Goal: Information Seeking & Learning: Check status

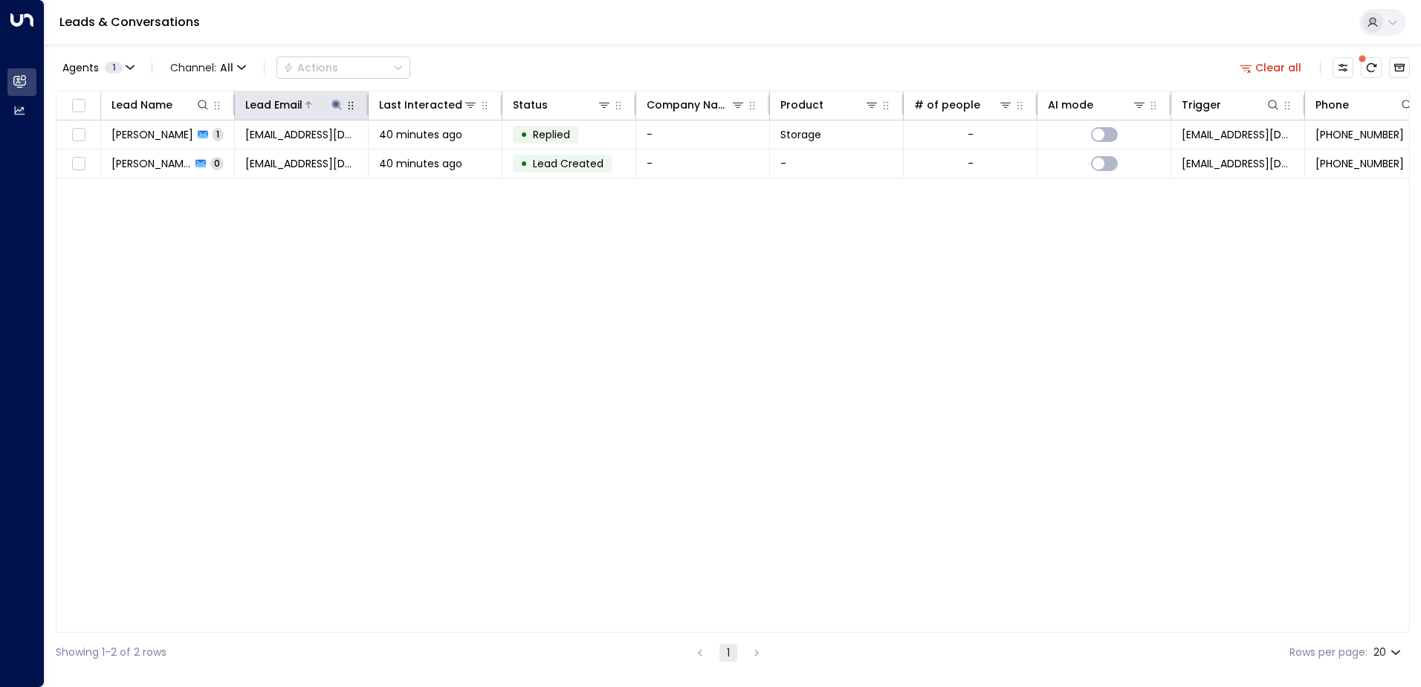
click at [339, 101] on icon at bounding box center [337, 105] width 12 height 12
click at [437, 153] on button "button" at bounding box center [429, 158] width 19 height 19
click at [279, 149] on input "text" at bounding box center [336, 158] width 205 height 27
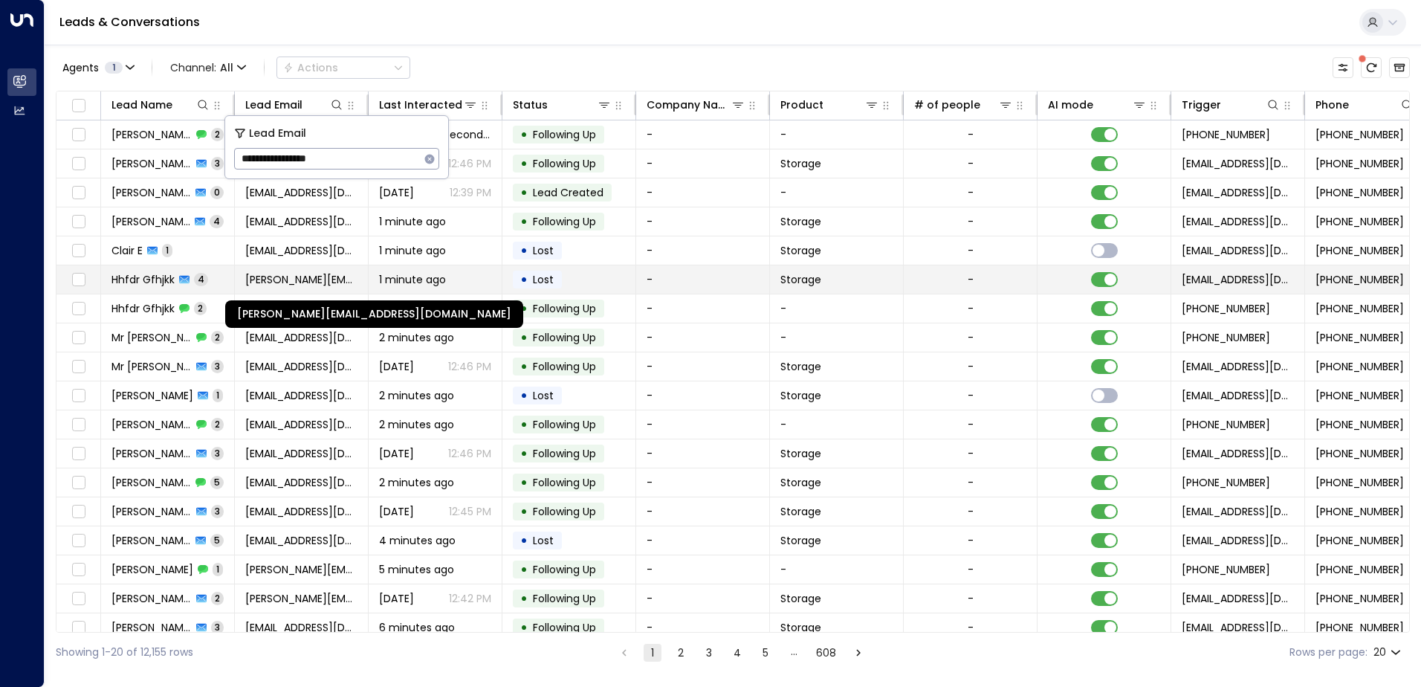
type input "**********"
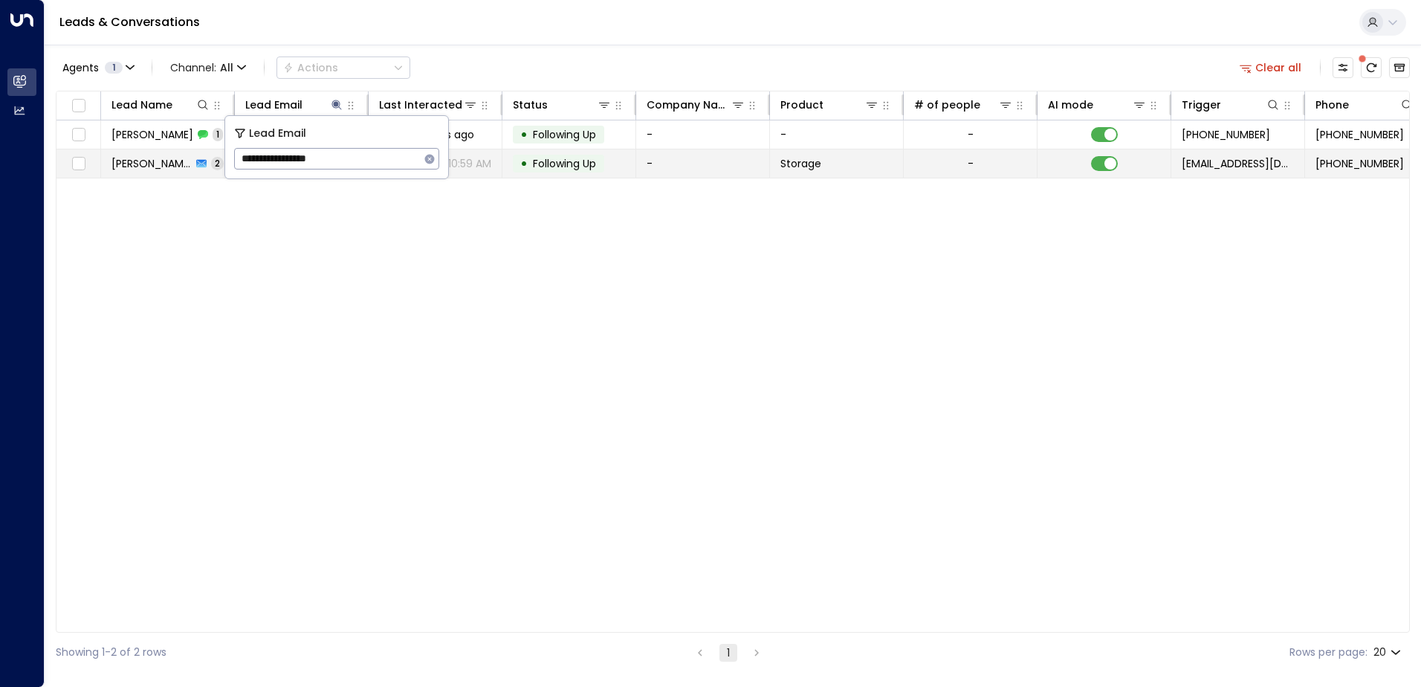
click at [704, 174] on td "-" at bounding box center [703, 163] width 134 height 28
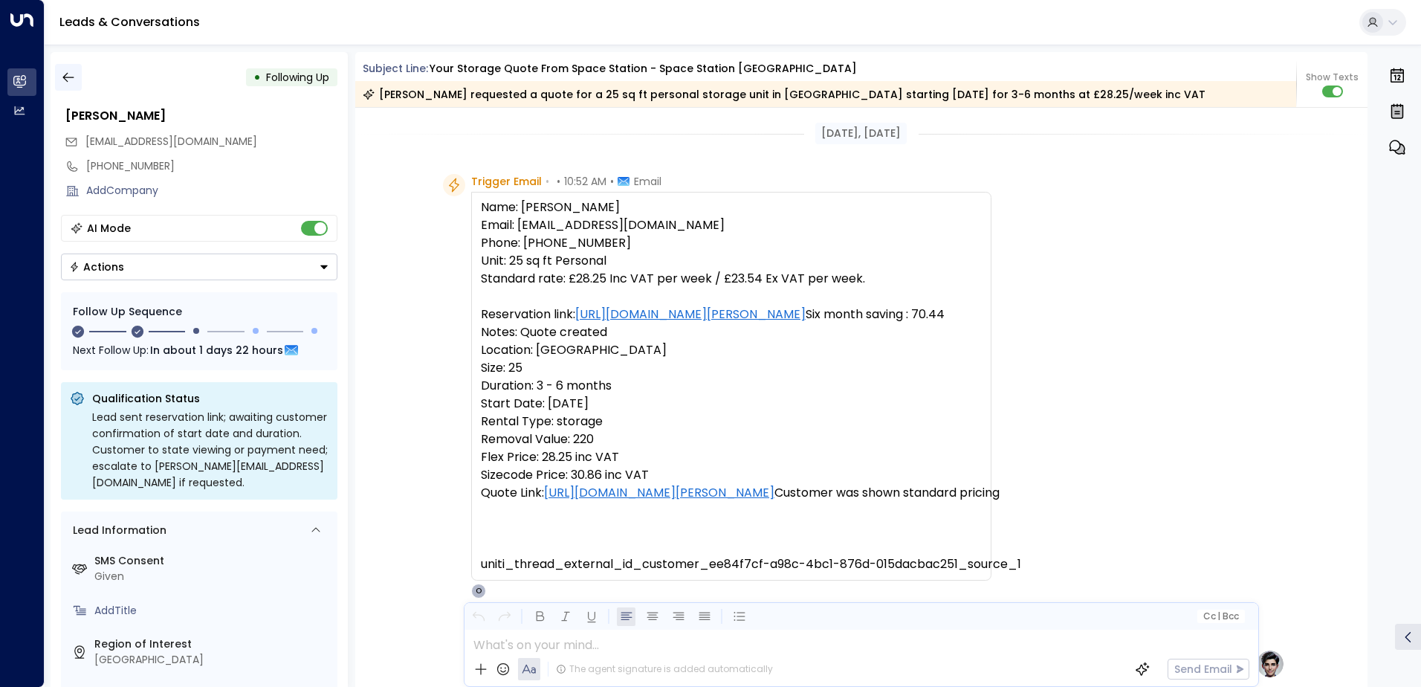
click at [62, 84] on icon "button" at bounding box center [68, 77] width 15 height 15
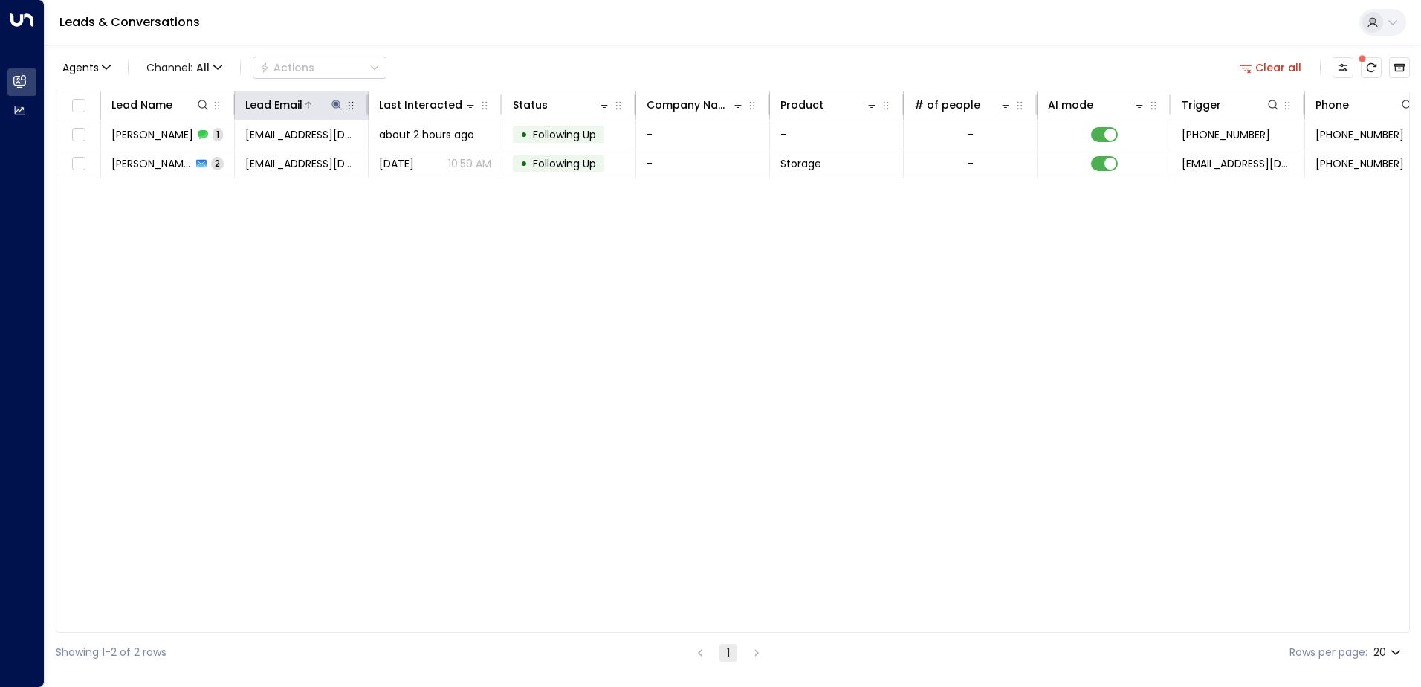
click at [334, 105] on icon at bounding box center [336, 105] width 10 height 10
click at [432, 158] on icon "button" at bounding box center [430, 159] width 10 height 10
click at [300, 152] on input "text" at bounding box center [336, 158] width 205 height 27
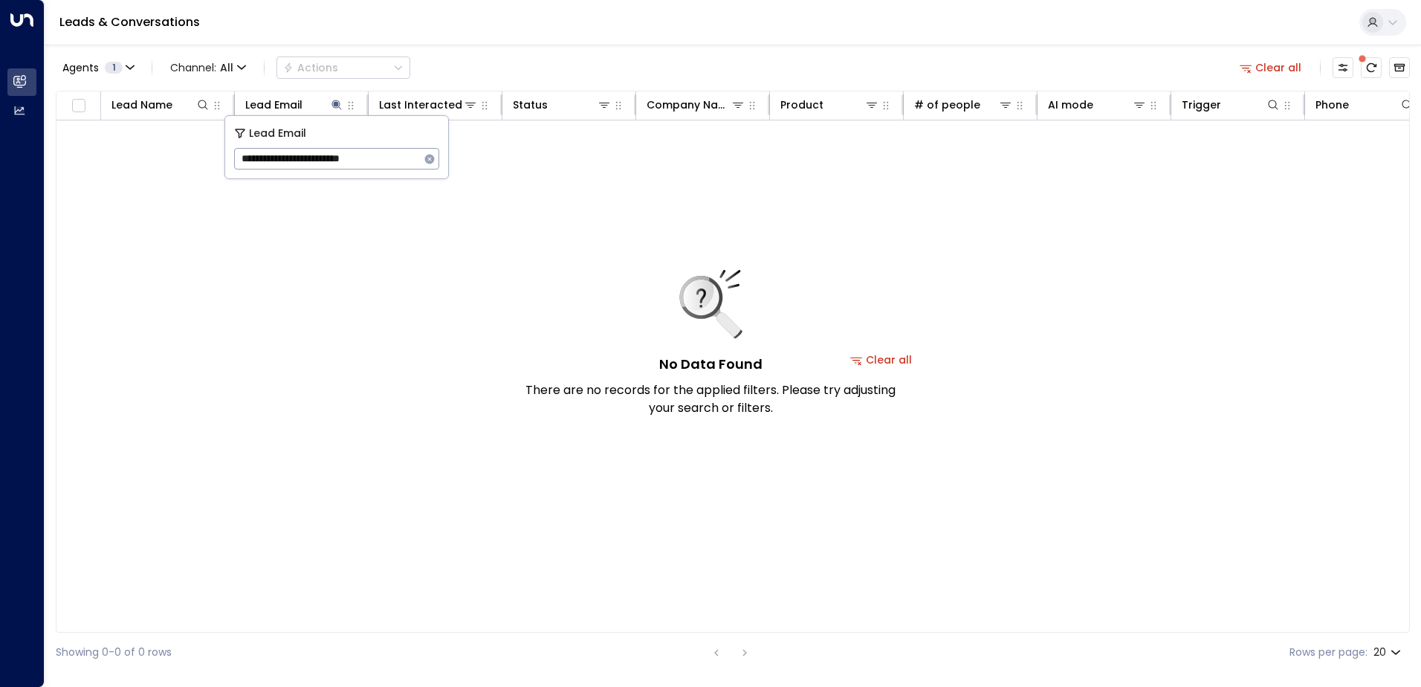
type input "**********"
click at [427, 160] on icon "button" at bounding box center [430, 159] width 10 height 10
click at [270, 161] on input "text" at bounding box center [336, 158] width 205 height 27
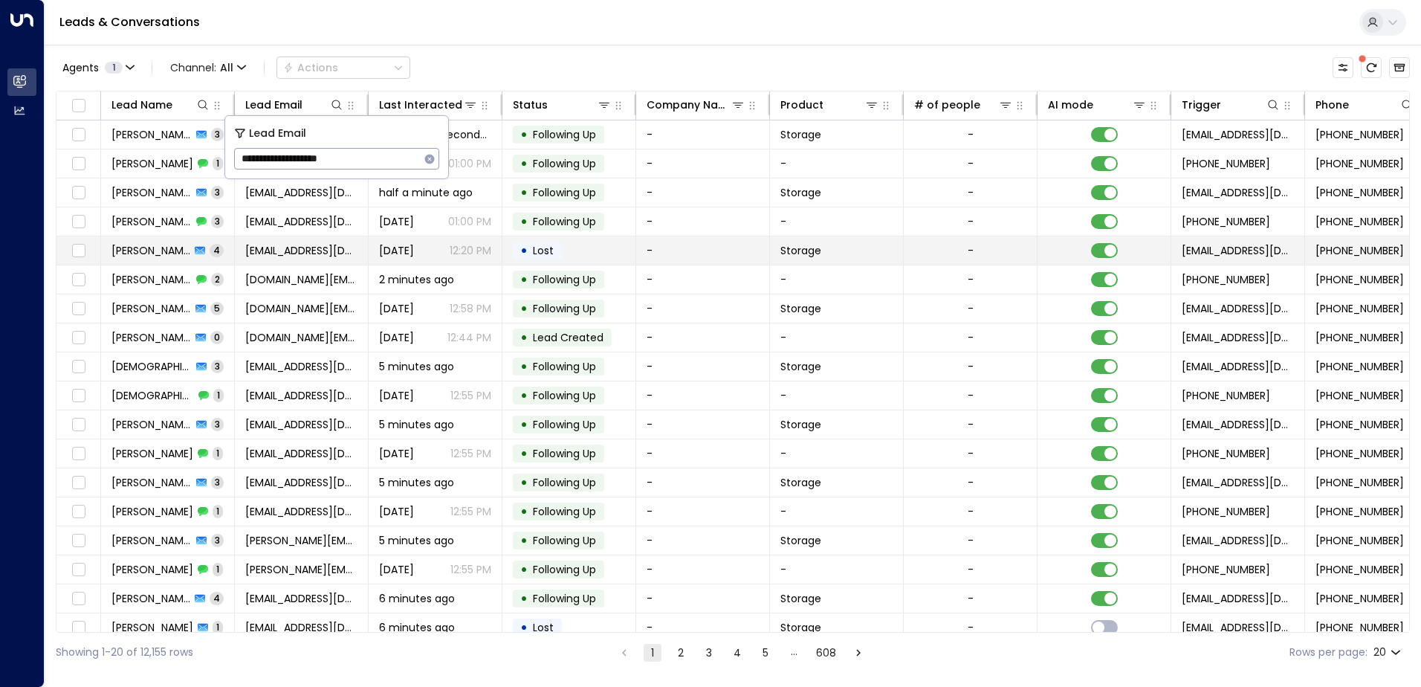
type input "**********"
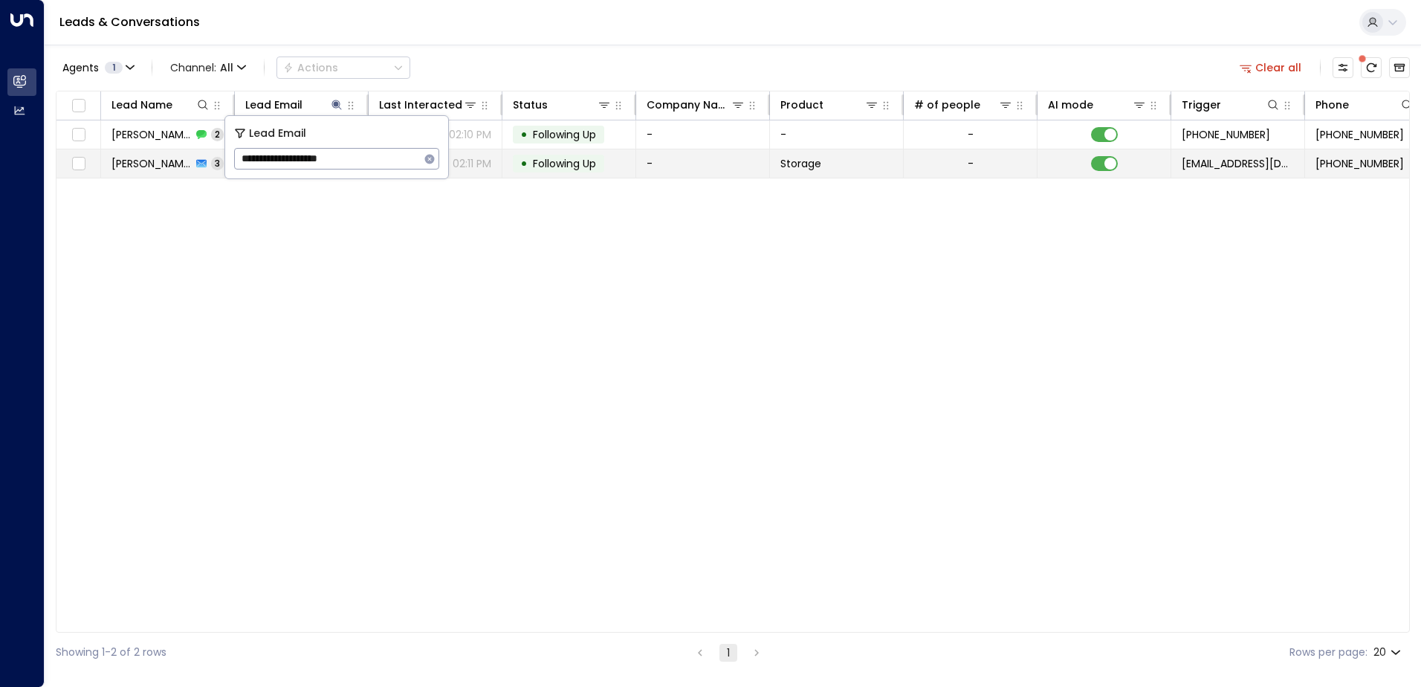
click at [713, 168] on td "-" at bounding box center [703, 163] width 134 height 28
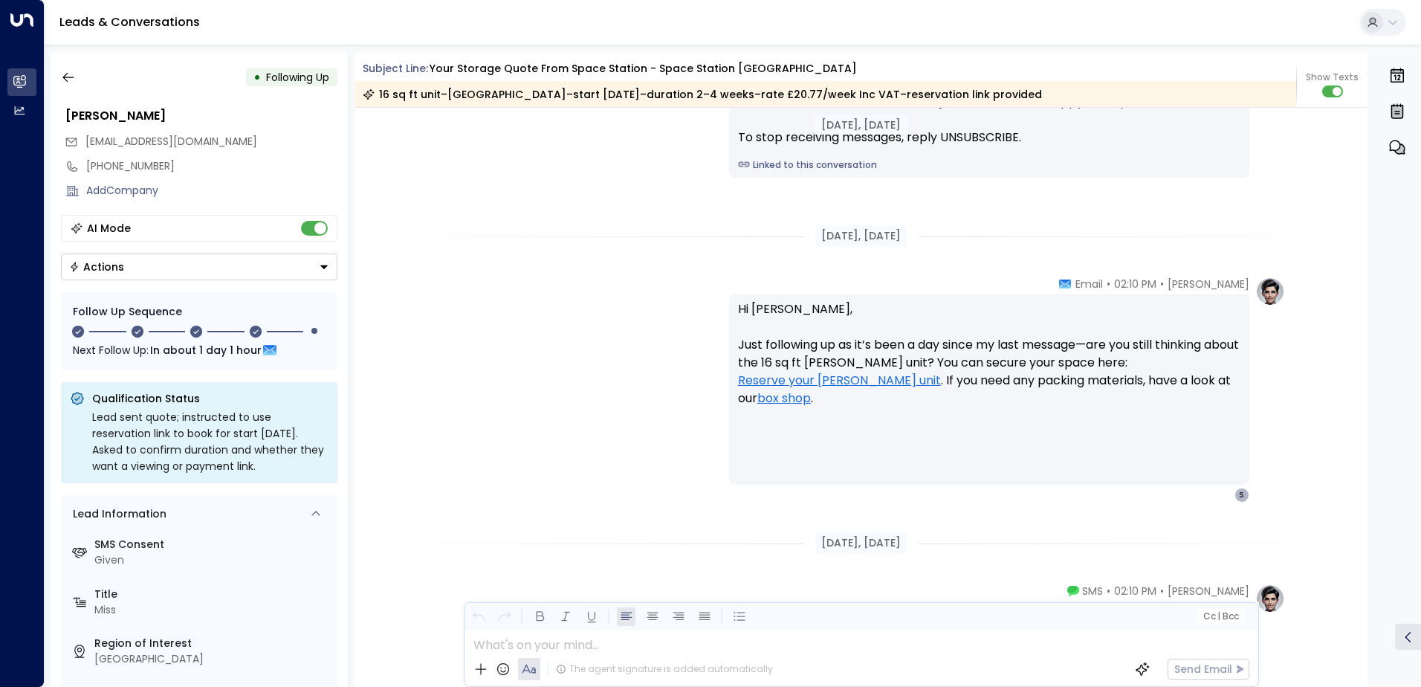
scroll to position [1844, 0]
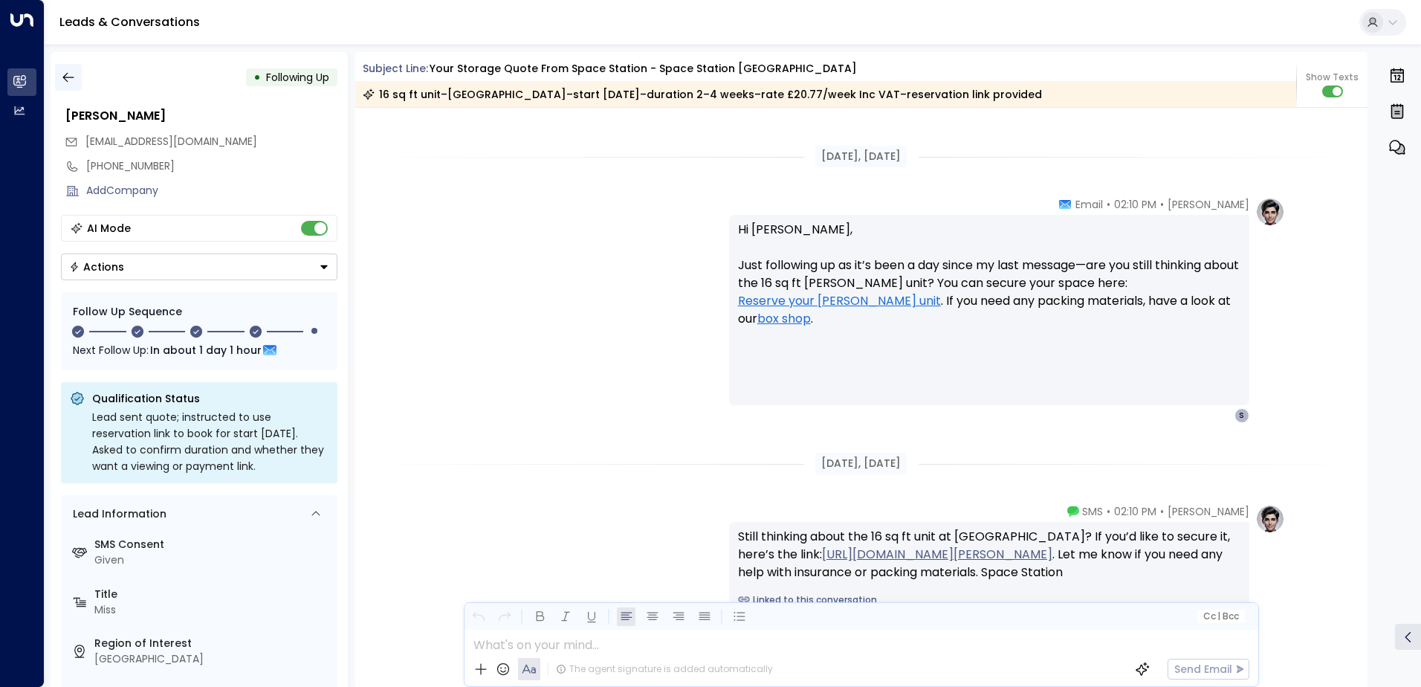
click at [74, 74] on icon "button" at bounding box center [68, 77] width 15 height 15
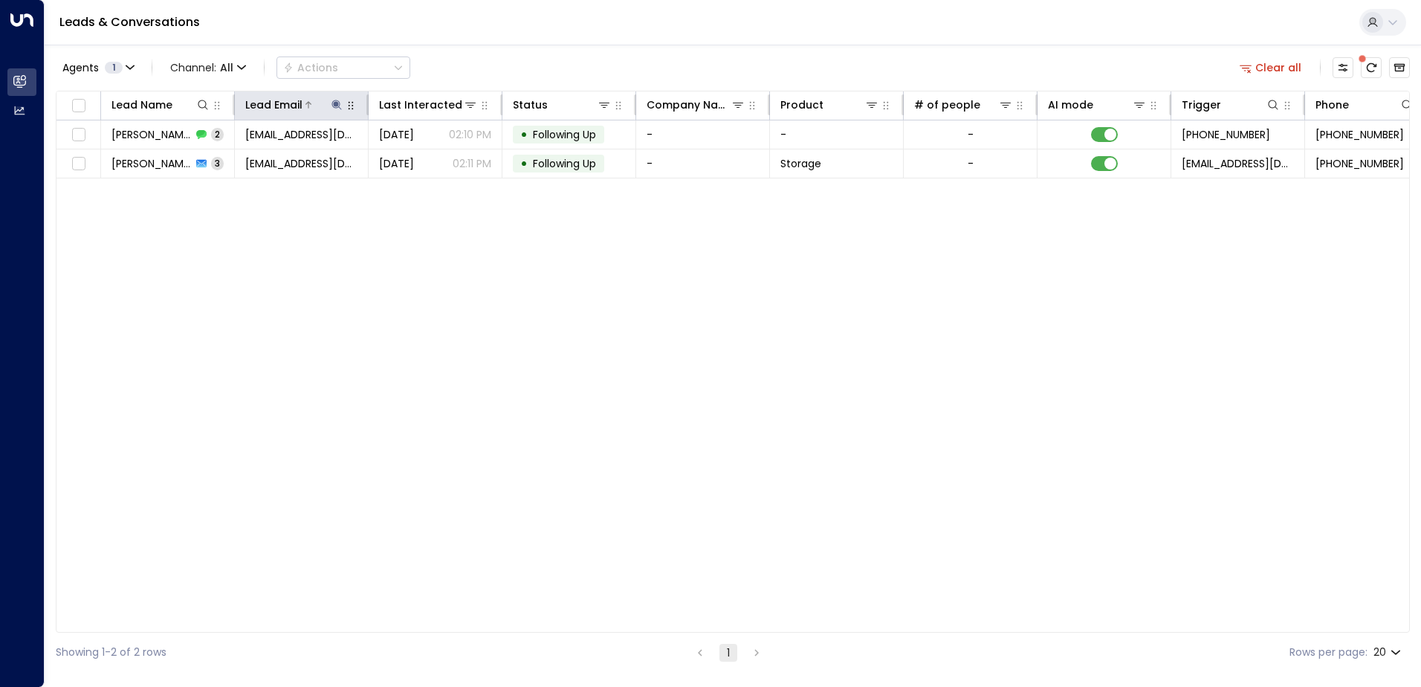
click at [332, 104] on icon at bounding box center [336, 105] width 10 height 10
drag, startPoint x: 415, startPoint y: 155, endPoint x: 424, endPoint y: 159, distance: 9.3
drag, startPoint x: 424, startPoint y: 159, endPoint x: 415, endPoint y: 158, distance: 8.9
click at [416, 158] on div "**********" at bounding box center [336, 159] width 205 height 22
drag, startPoint x: 429, startPoint y: 157, endPoint x: 409, endPoint y: 155, distance: 20.1
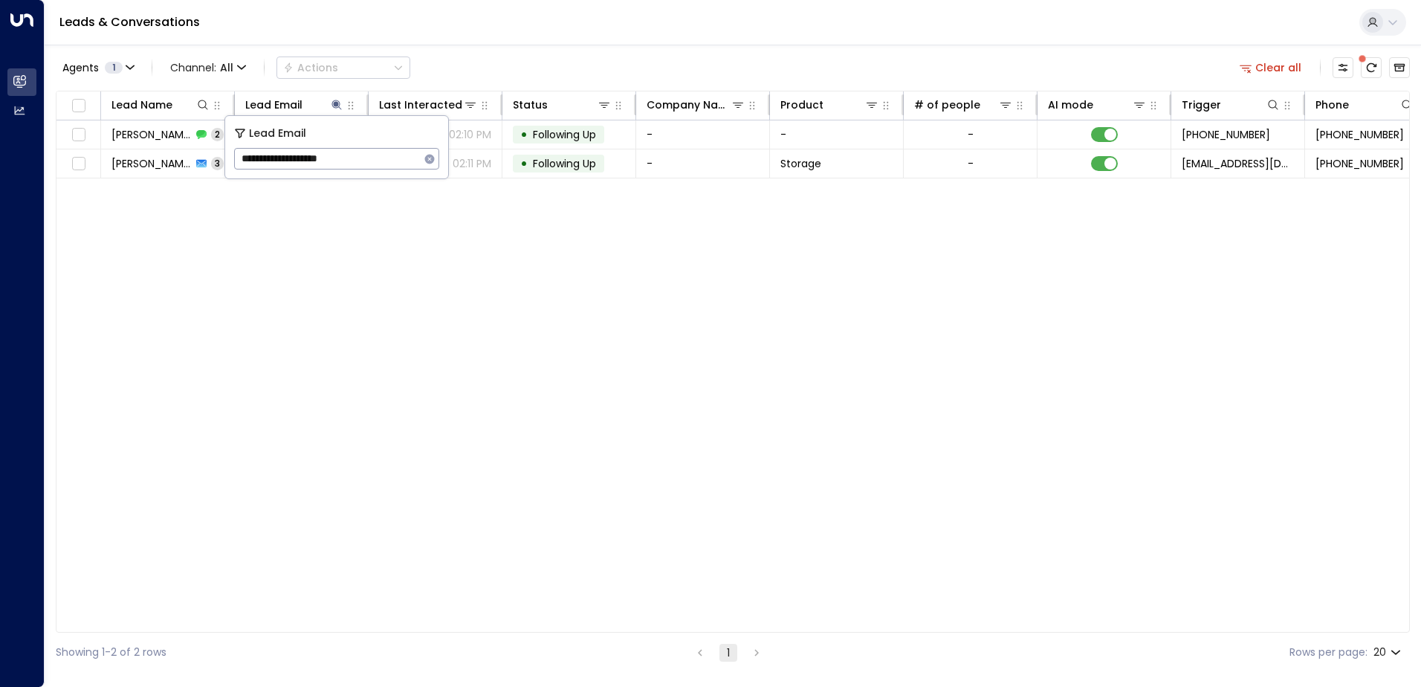
click at [429, 156] on icon "button" at bounding box center [430, 159] width 12 height 12
click at [244, 158] on input "text" at bounding box center [336, 158] width 205 height 27
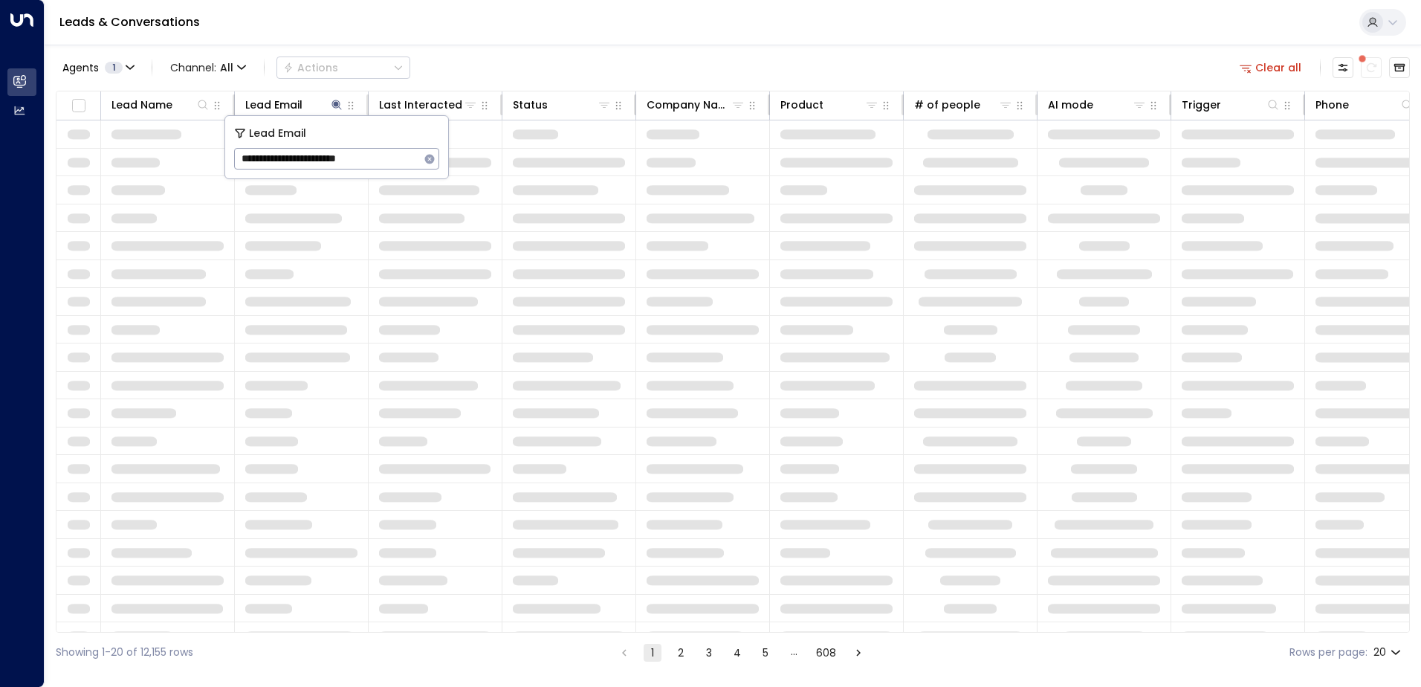
type input "**********"
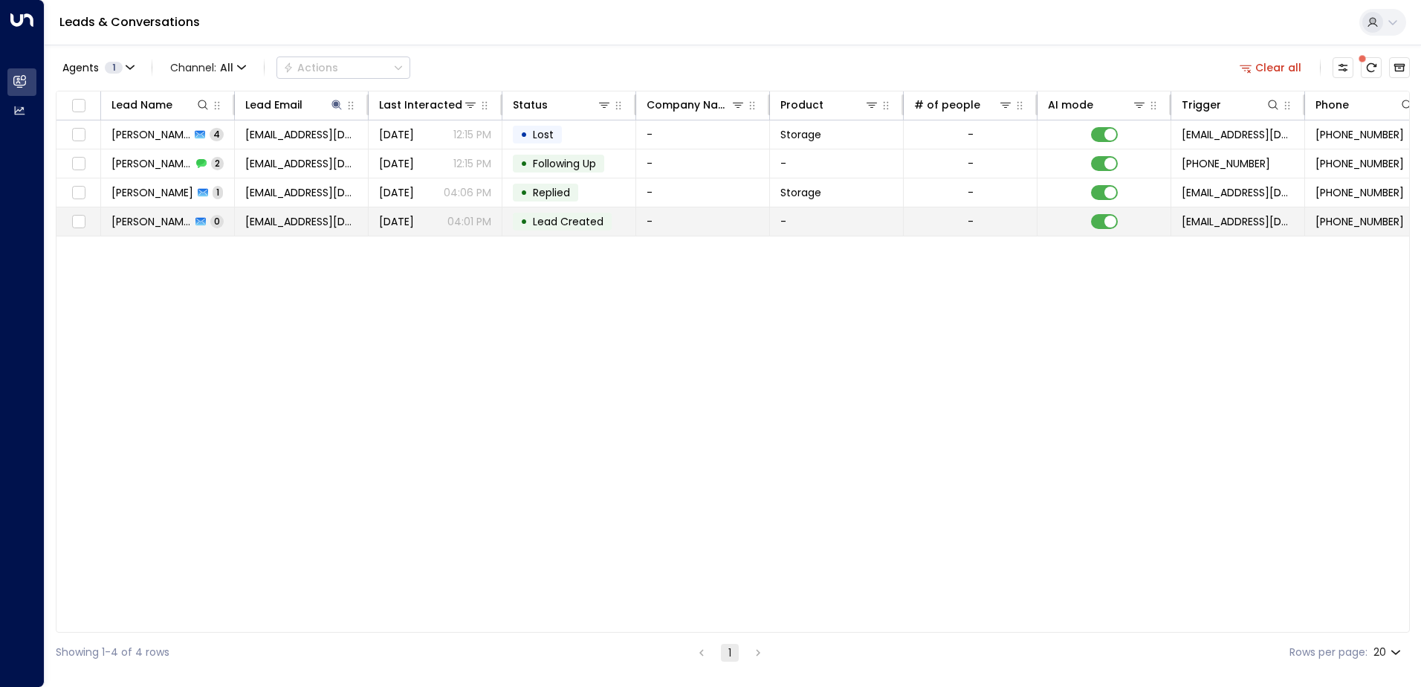
click at [688, 224] on td "-" at bounding box center [703, 221] width 134 height 28
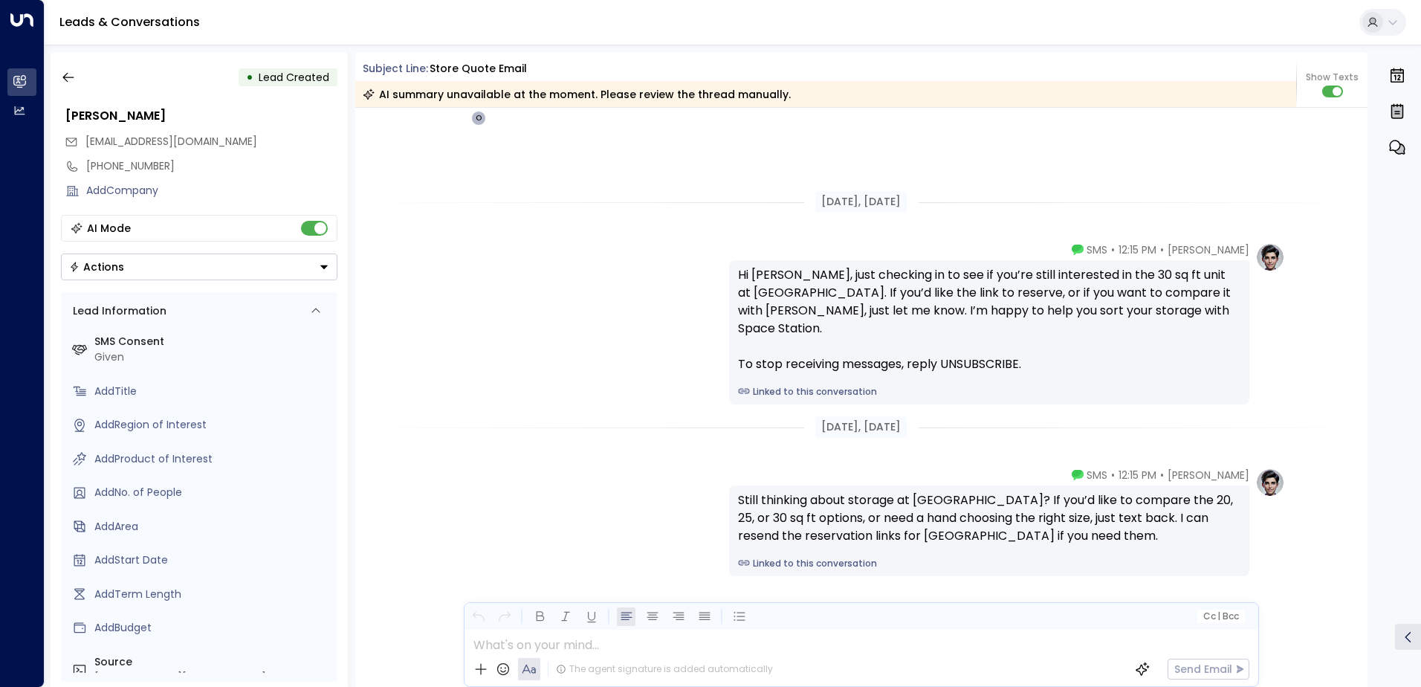
scroll to position [510, 0]
